Goal: Information Seeking & Learning: Check status

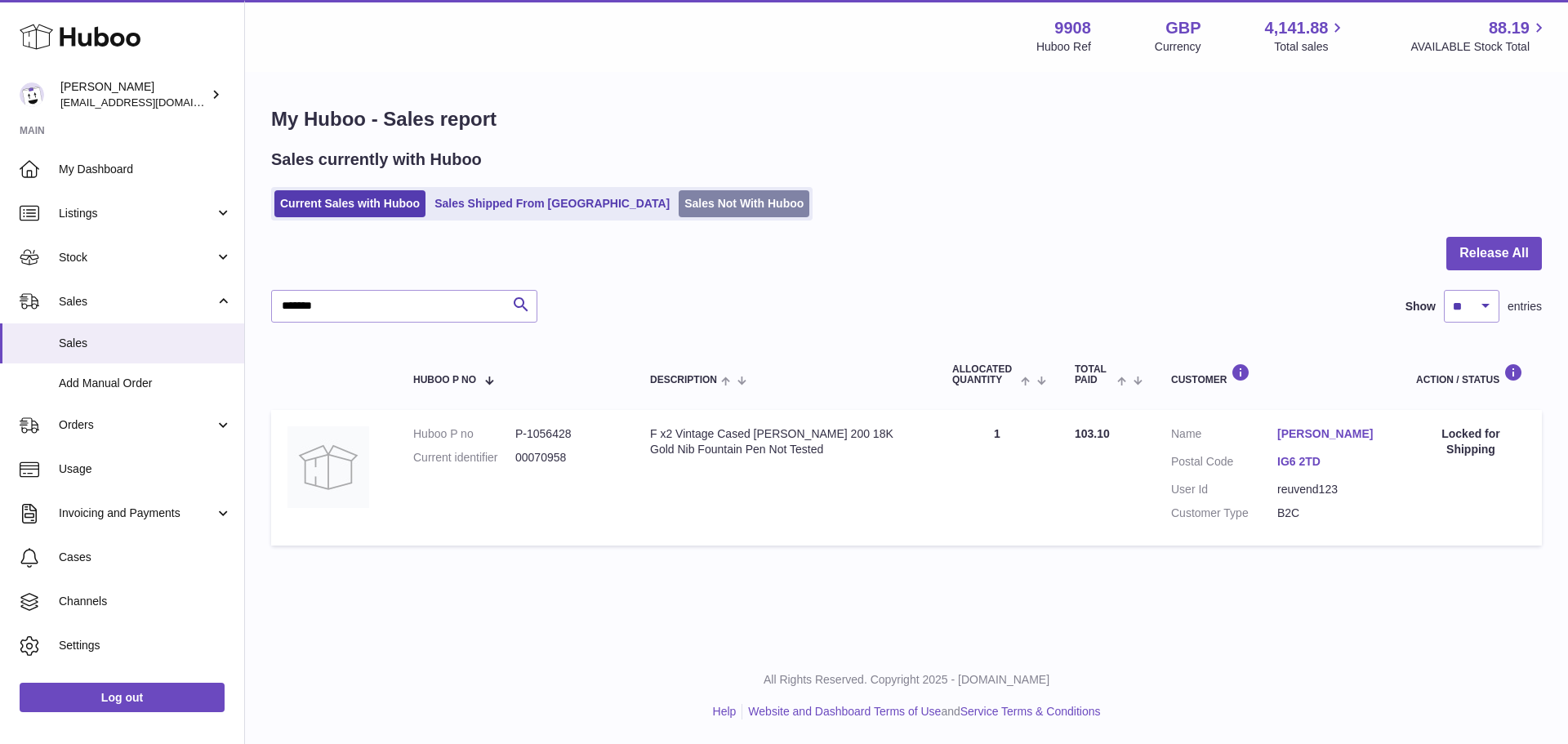
click at [679, 195] on link "Sales Not With Huboo" at bounding box center [744, 204] width 131 height 27
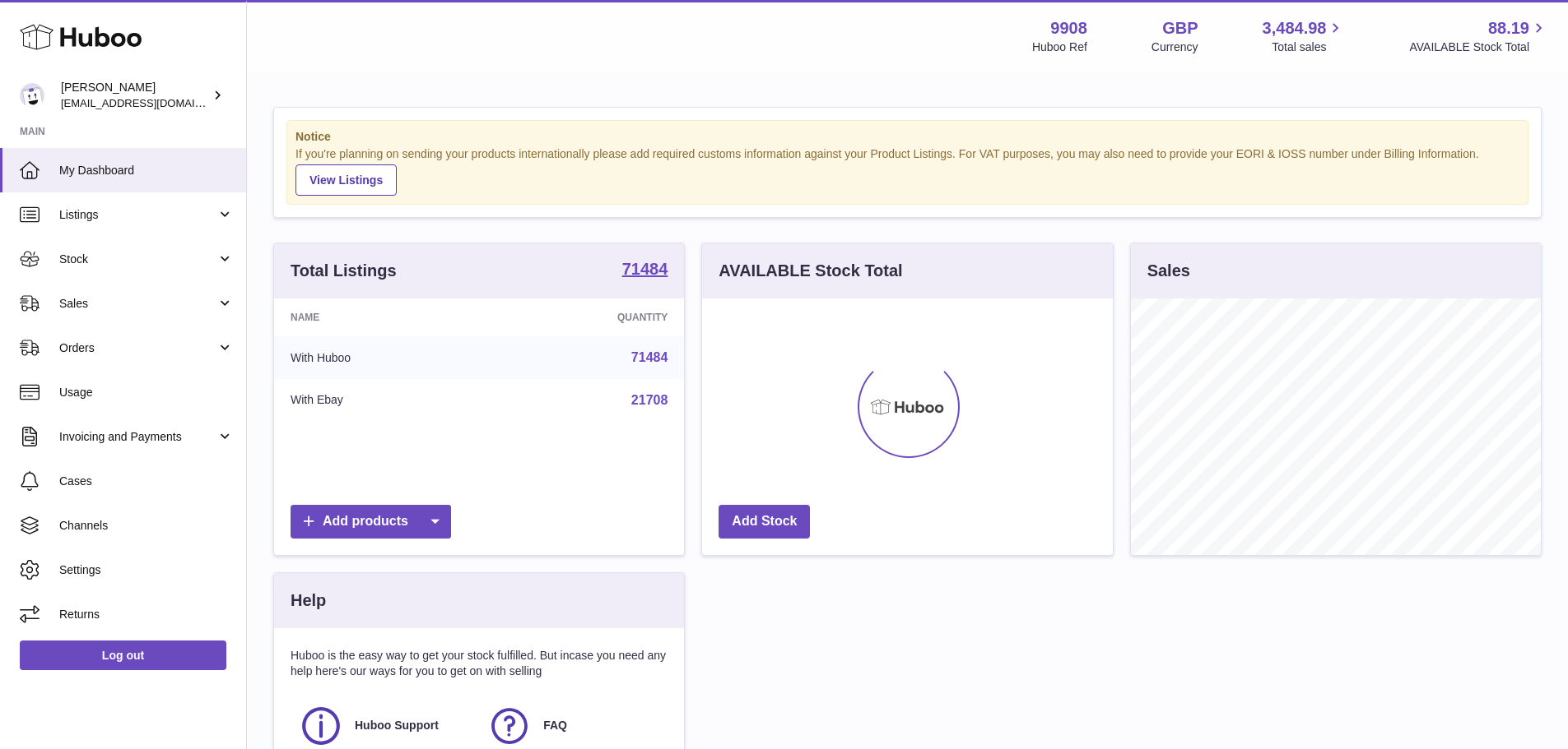
scroll to position [257, 411]
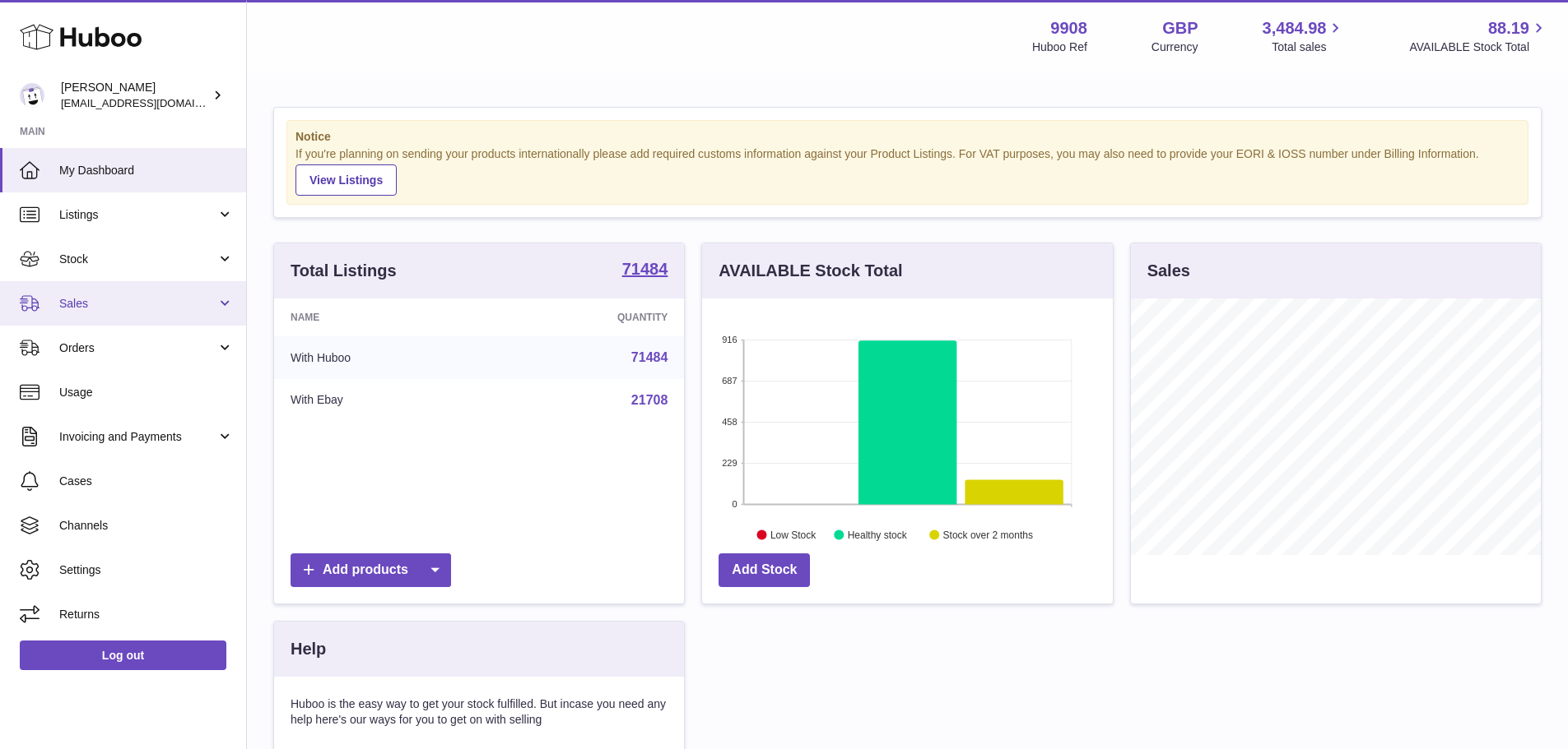
click at [110, 298] on span "Sales" at bounding box center [138, 304] width 158 height 15
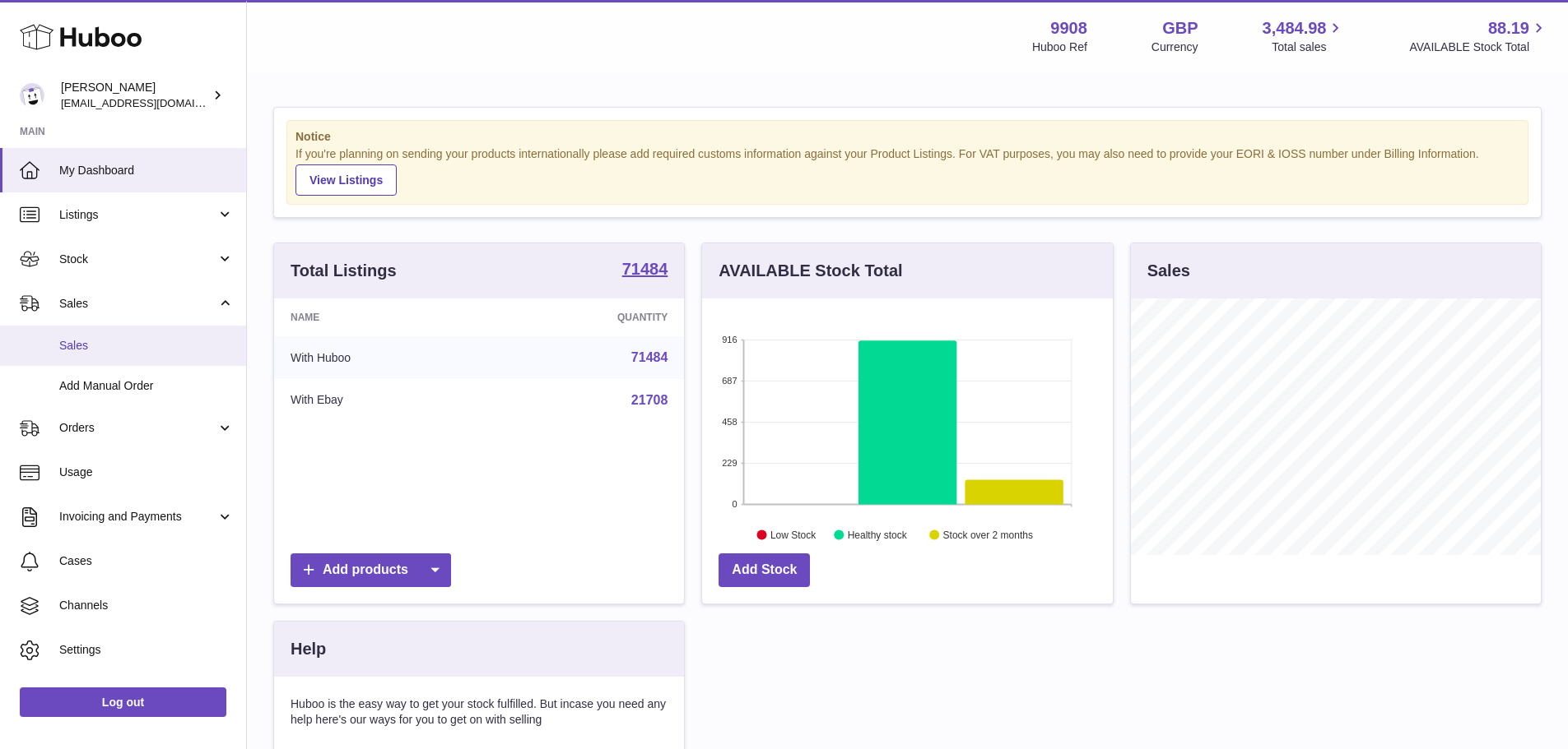
click at [99, 343] on span "Sales" at bounding box center [146, 346] width 175 height 15
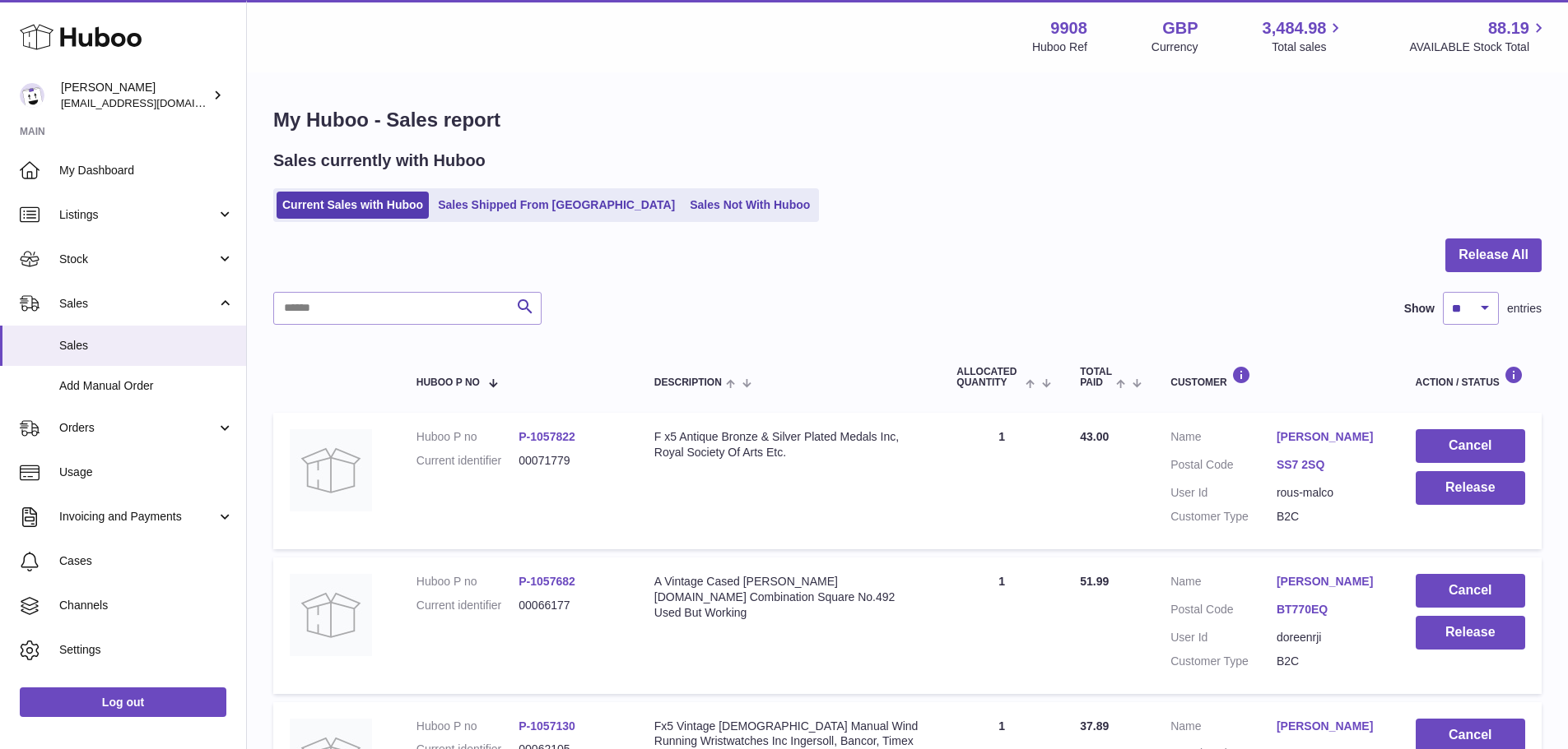
click at [681, 189] on ul "Current Sales with Huboo Sales Shipped From [GEOGRAPHIC_DATA] Sales Not With Hu…" at bounding box center [546, 205] width 546 height 33
click at [684, 192] on link "Sales Not With Huboo" at bounding box center [750, 205] width 132 height 27
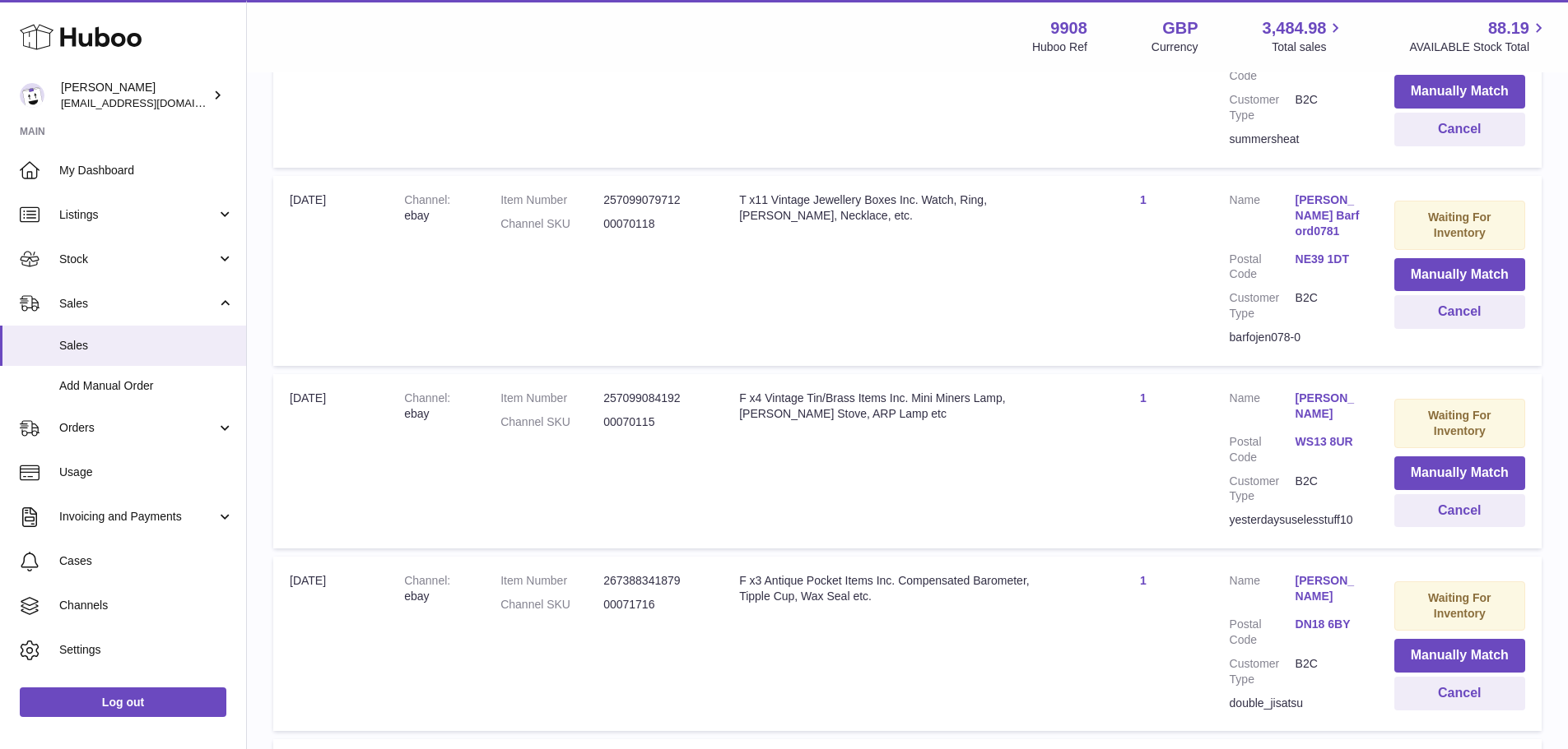
scroll to position [1069, 0]
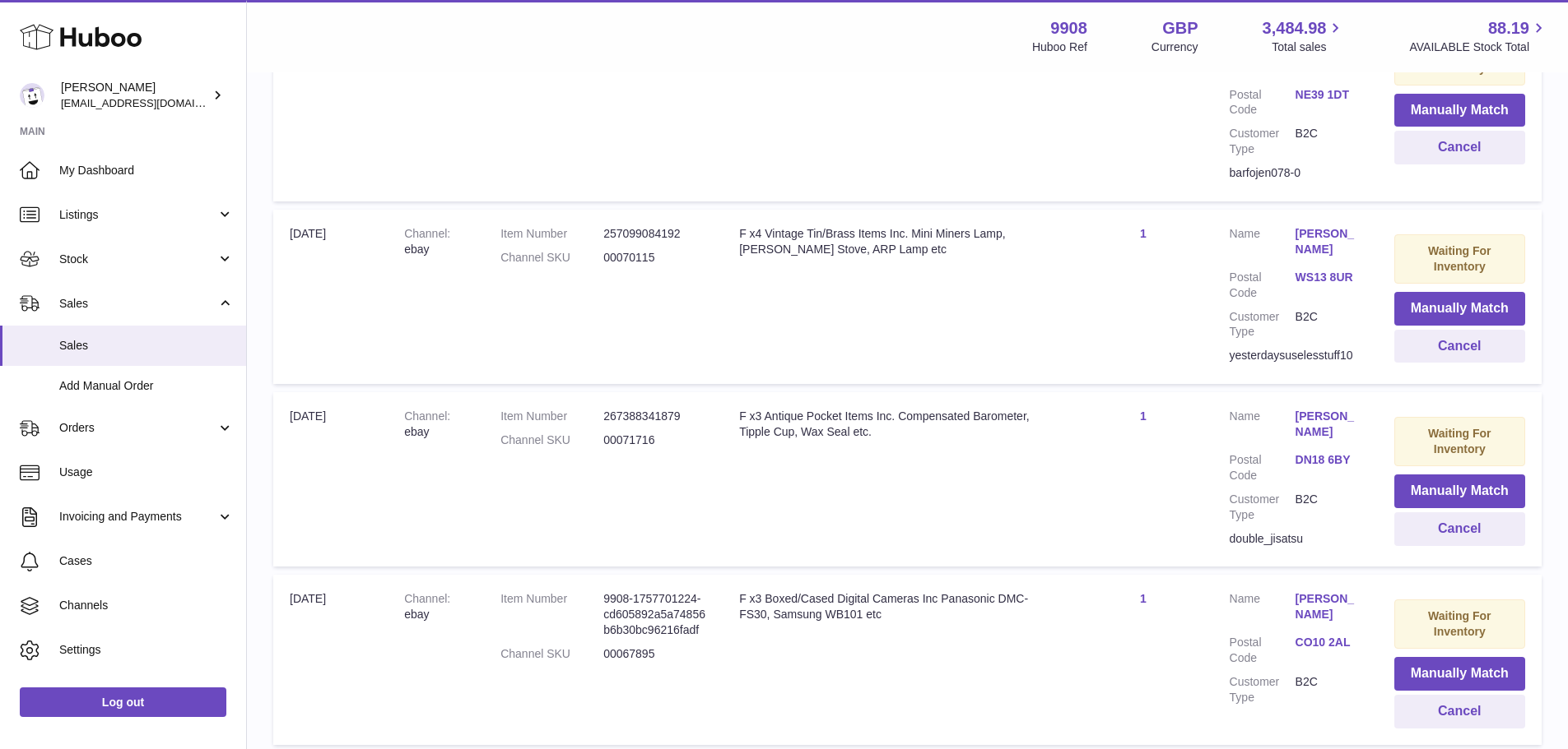
click at [1248, 660] on td "Customer Name [PERSON_NAME] Postal Code CO10 2AL Customer Type B2C" at bounding box center [1296, 660] width 164 height 169
